Goal: Find specific page/section: Find specific page/section

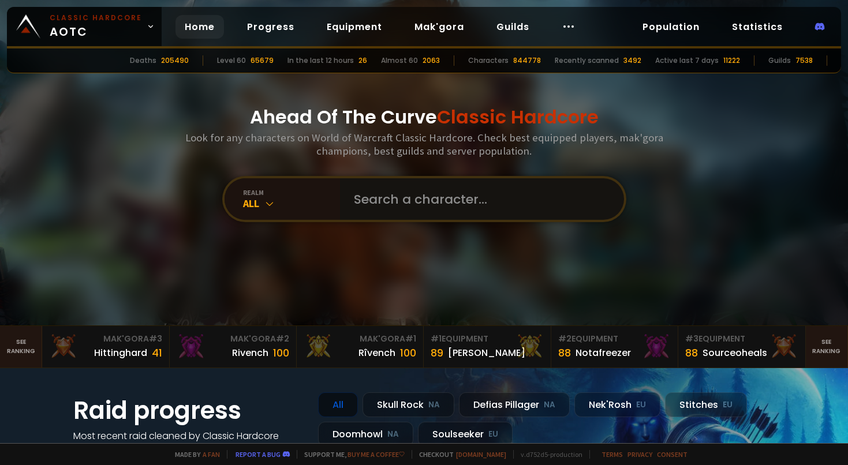
click at [445, 196] on input "text" at bounding box center [478, 199] width 263 height 42
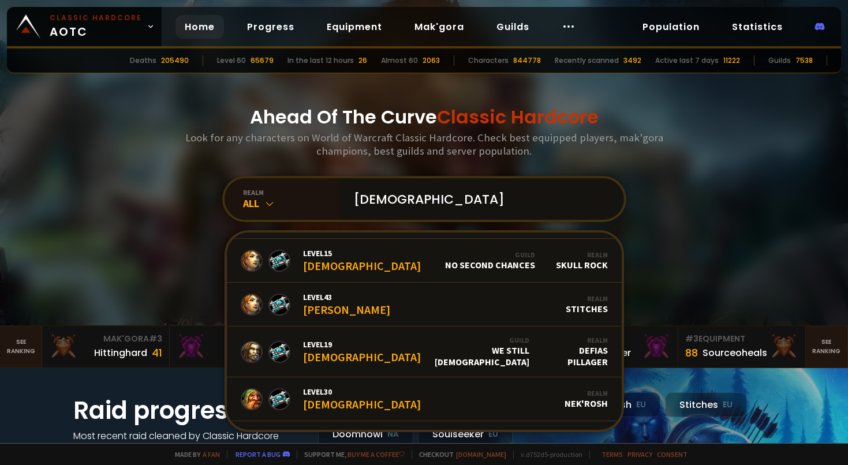
scroll to position [225, 0]
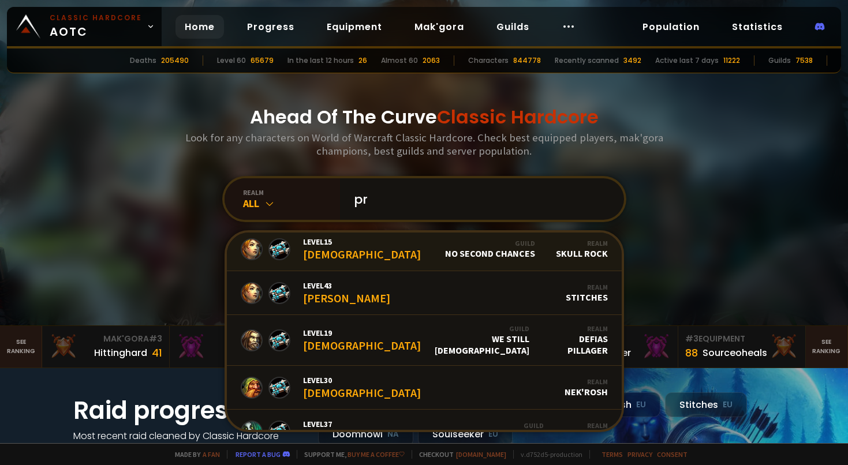
type input "p"
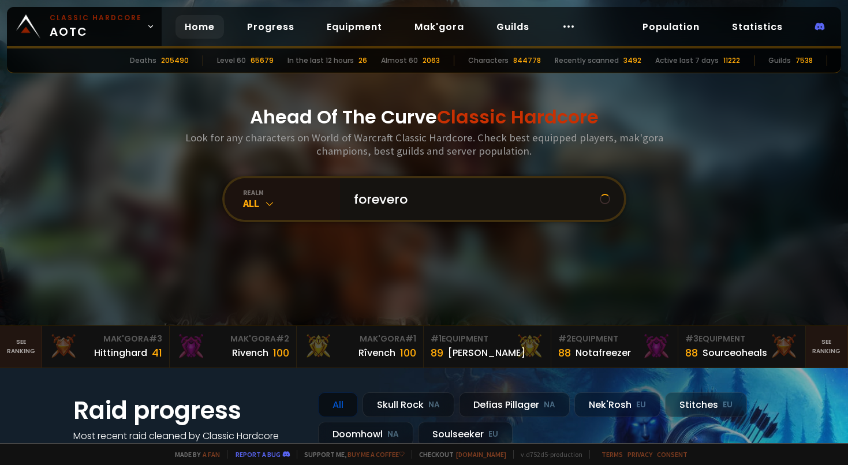
scroll to position [0, 0]
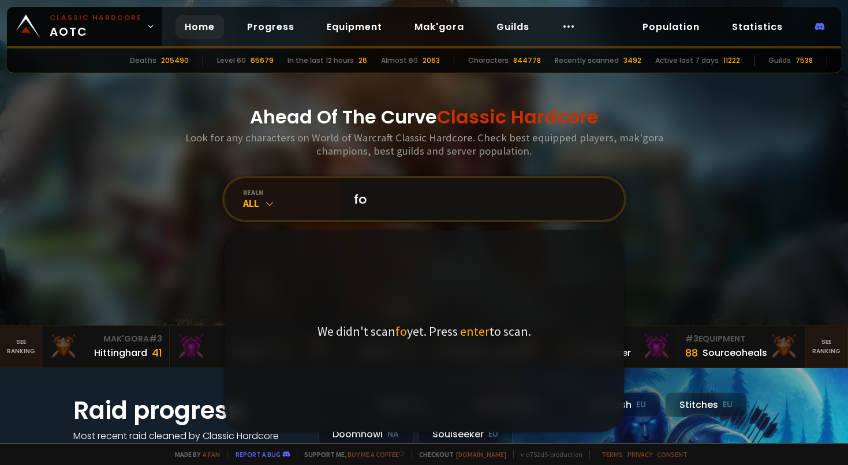
type input "f"
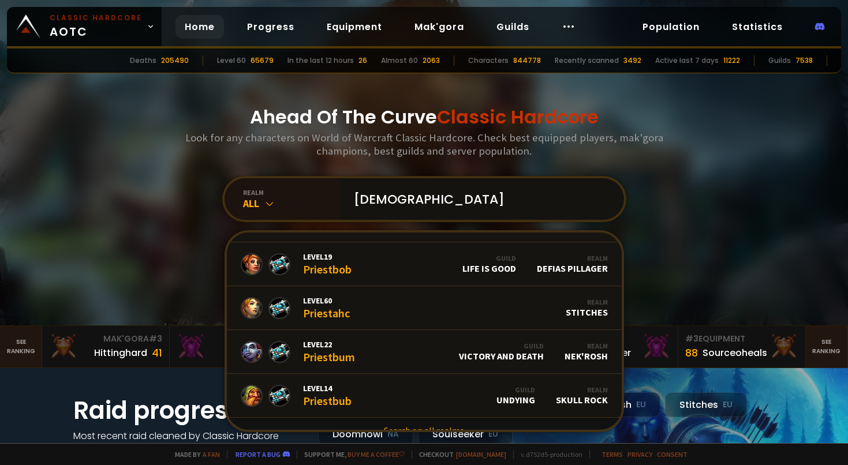
scroll to position [705, 0]
type input "[DEMOGRAPHIC_DATA]"
click at [436, 419] on link "Search on all realms" at bounding box center [424, 431] width 395 height 25
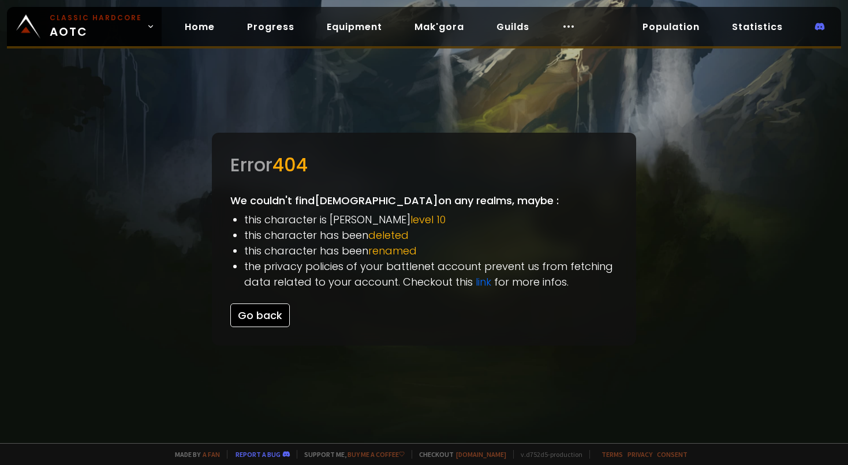
click at [272, 314] on button "Go back" at bounding box center [259, 316] width 59 height 24
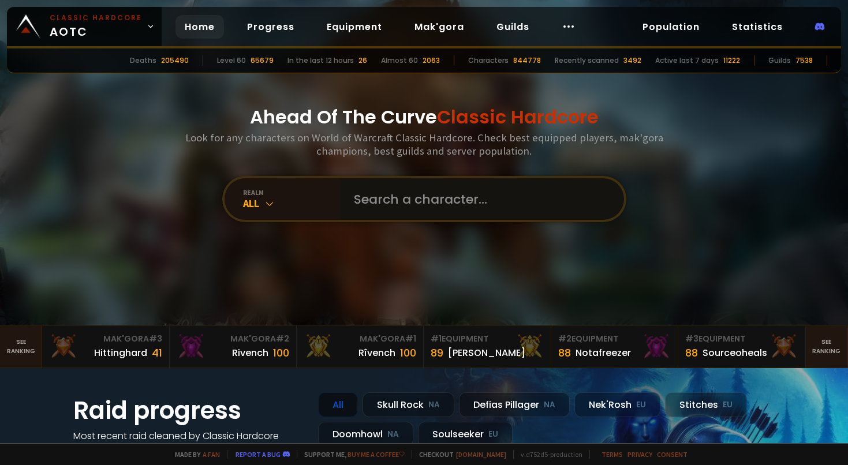
click at [449, 191] on input "text" at bounding box center [478, 199] width 263 height 42
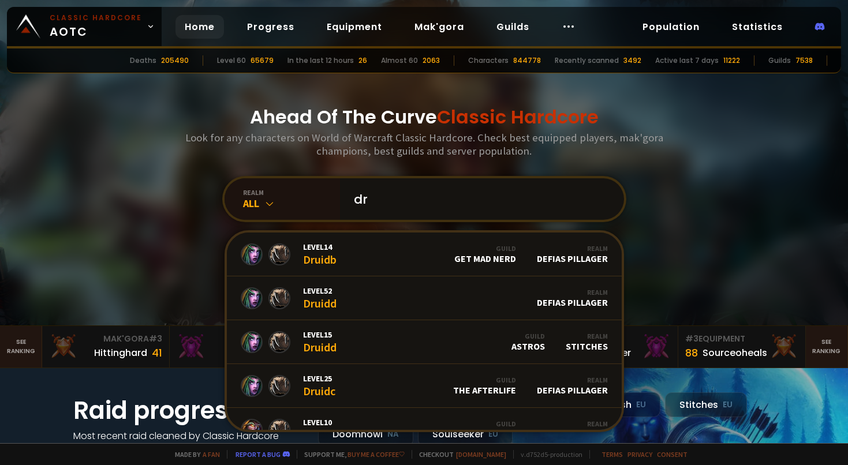
type input "d"
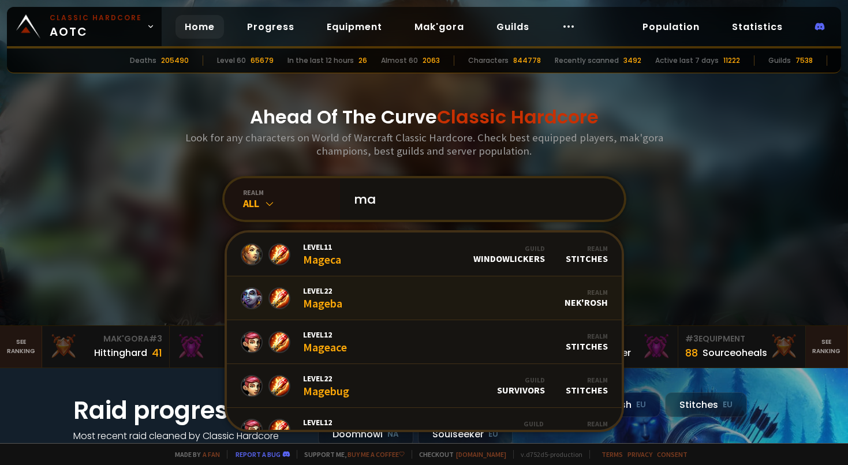
type input "m"
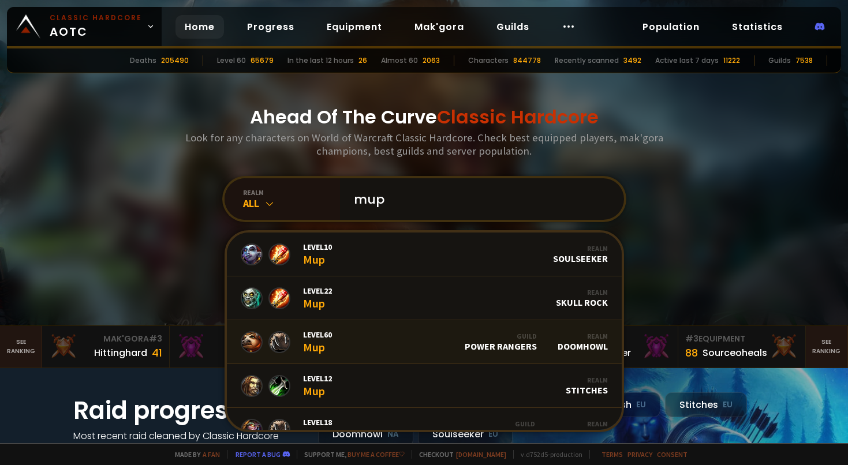
scroll to position [20, 0]
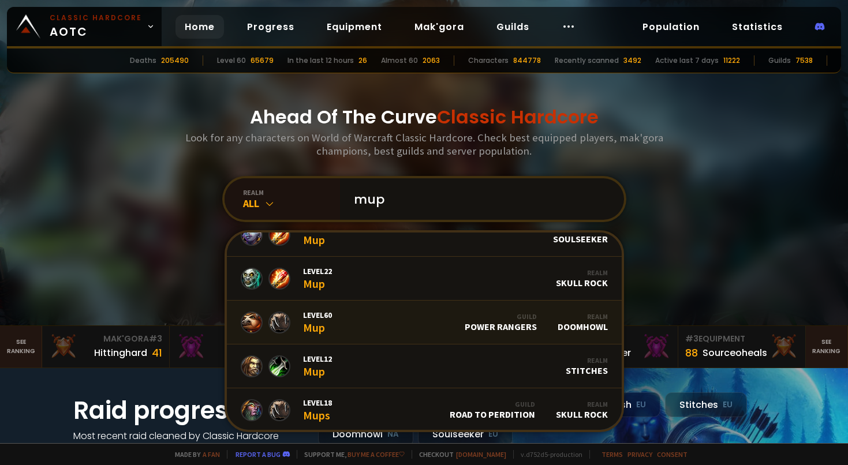
type input "mup"
click at [438, 330] on link "Level 60 Mup Guild Power Rangers Realm Doomhowl" at bounding box center [424, 323] width 395 height 44
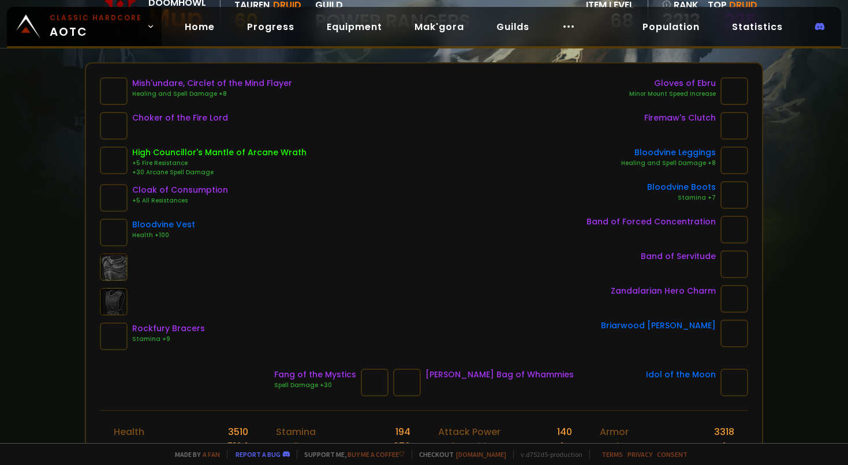
scroll to position [140, 0]
